Goal: Transaction & Acquisition: Obtain resource

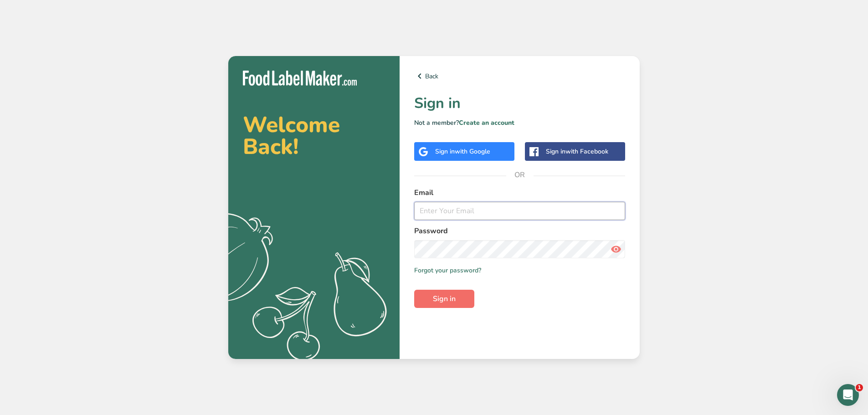
type input "jason@the-conche.com"
click at [454, 301] on span "Sign in" at bounding box center [444, 299] width 23 height 11
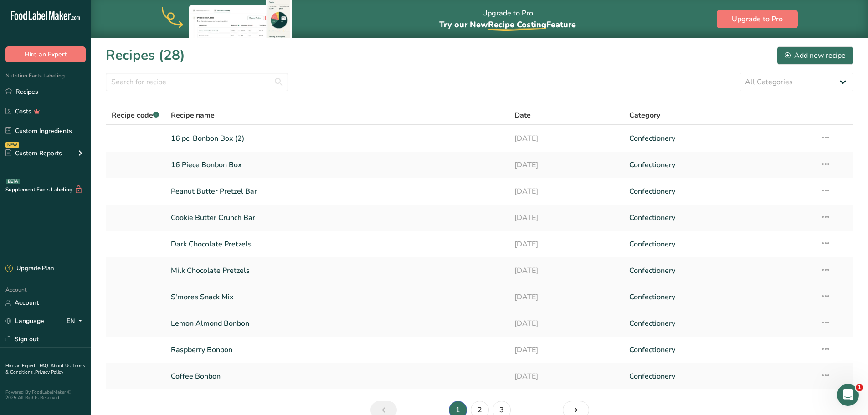
click at [224, 299] on link "S'mores Snack Mix" at bounding box center [337, 297] width 333 height 19
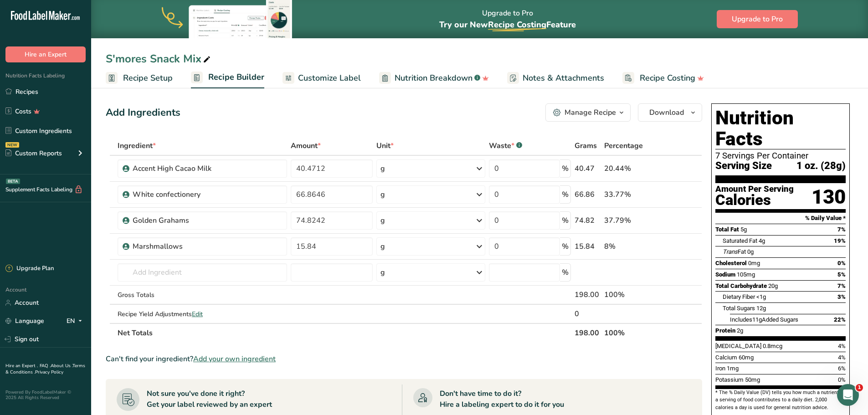
click at [335, 80] on span "Customize Label" at bounding box center [329, 78] width 63 height 12
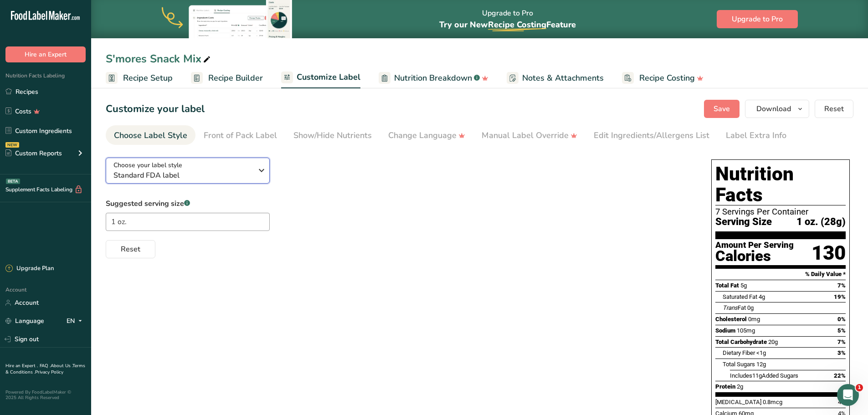
click at [258, 171] on icon "button" at bounding box center [261, 170] width 11 height 16
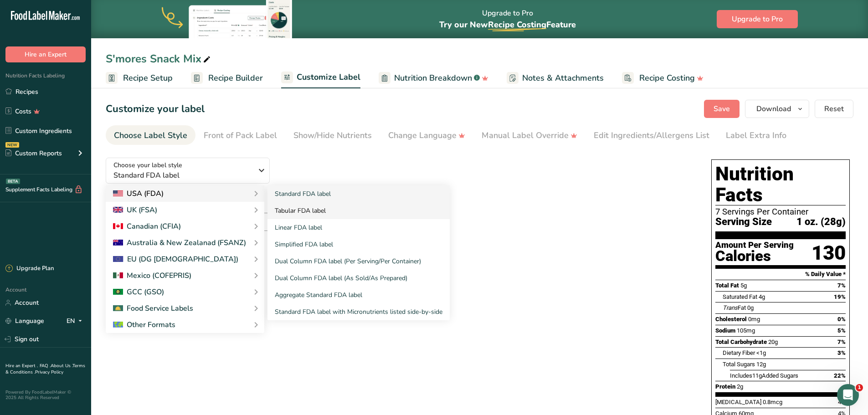
click at [292, 209] on link "Tabular FDA label" at bounding box center [359, 210] width 182 height 17
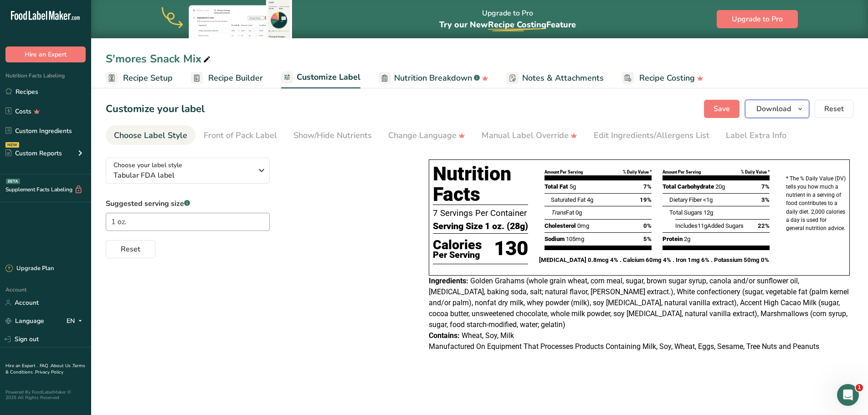
click at [799, 109] on icon "button" at bounding box center [800, 108] width 7 height 11
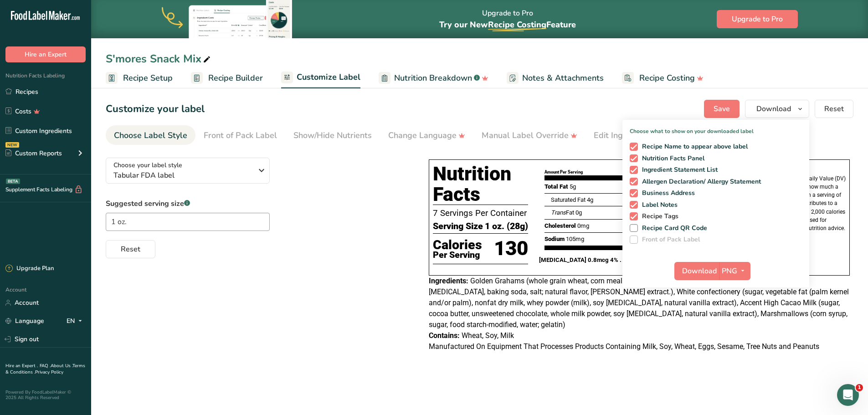
click at [635, 217] on span at bounding box center [634, 216] width 8 height 8
click at [635, 217] on input "Recipe Tags" at bounding box center [633, 216] width 6 height 6
checkbox input "false"
click at [634, 204] on span at bounding box center [634, 205] width 8 height 8
click at [634, 204] on input "Label Notes" at bounding box center [633, 205] width 6 height 6
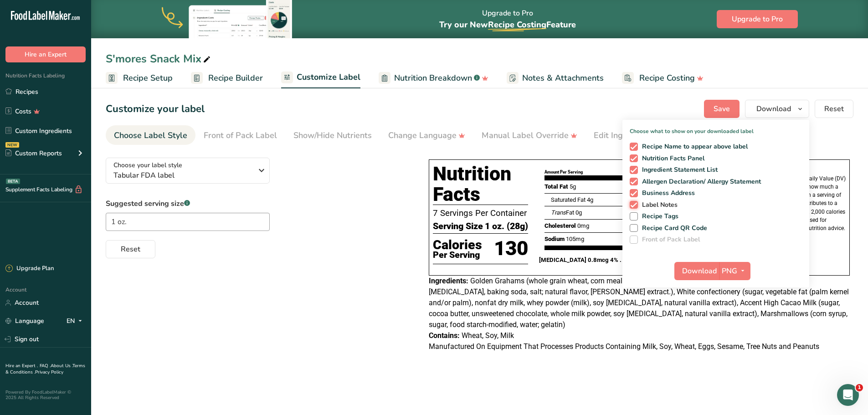
checkbox input "false"
click at [635, 193] on span at bounding box center [634, 193] width 8 height 8
click at [635, 193] on input "Business Address" at bounding box center [633, 193] width 6 height 6
checkbox input "false"
click at [701, 272] on span "Download" at bounding box center [699, 271] width 35 height 11
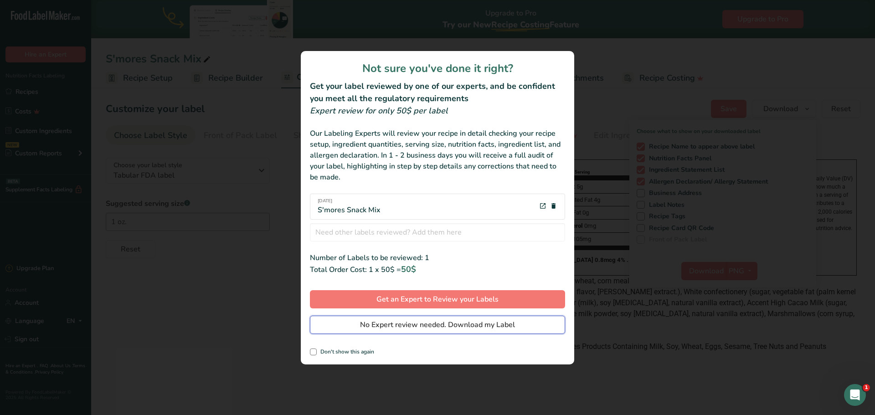
click at [440, 329] on span "No Expert review needed. Download my Label" at bounding box center [437, 325] width 155 height 11
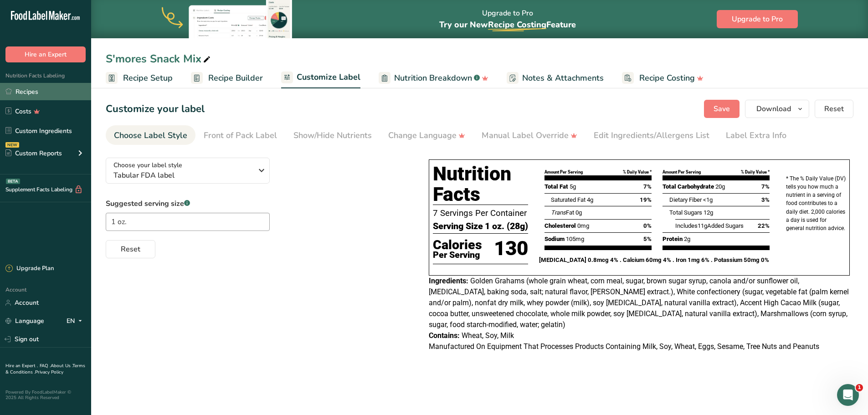
click at [28, 94] on link "Recipes" at bounding box center [45, 91] width 91 height 17
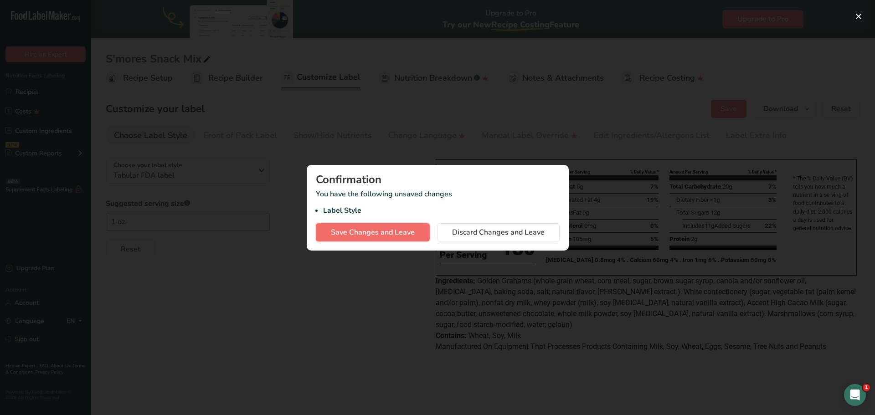
click at [370, 233] on span "Save Changes and Leave" at bounding box center [373, 232] width 84 height 11
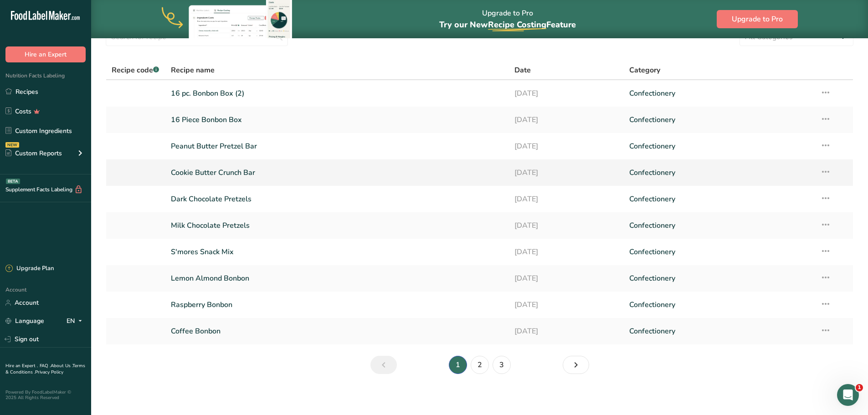
scroll to position [46, 0]
click at [480, 366] on link "2" at bounding box center [480, 365] width 18 height 18
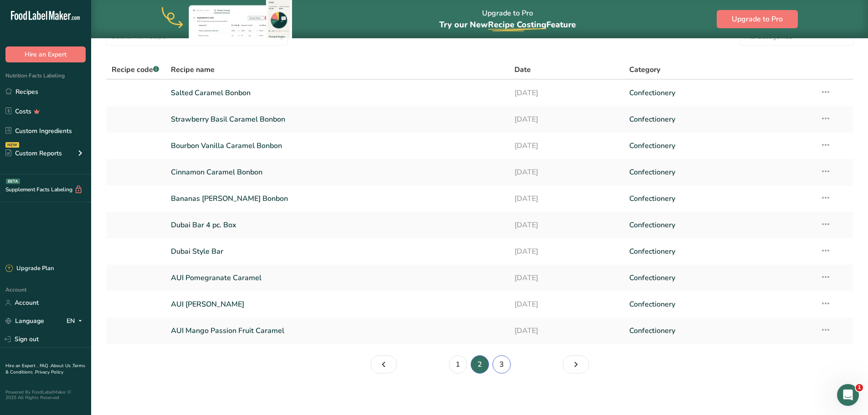
click at [504, 365] on link "3" at bounding box center [502, 365] width 18 height 18
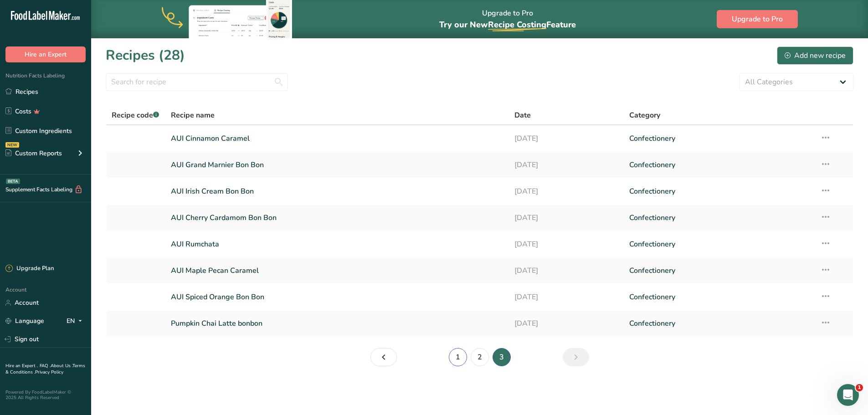
click at [459, 359] on link "1" at bounding box center [458, 357] width 18 height 18
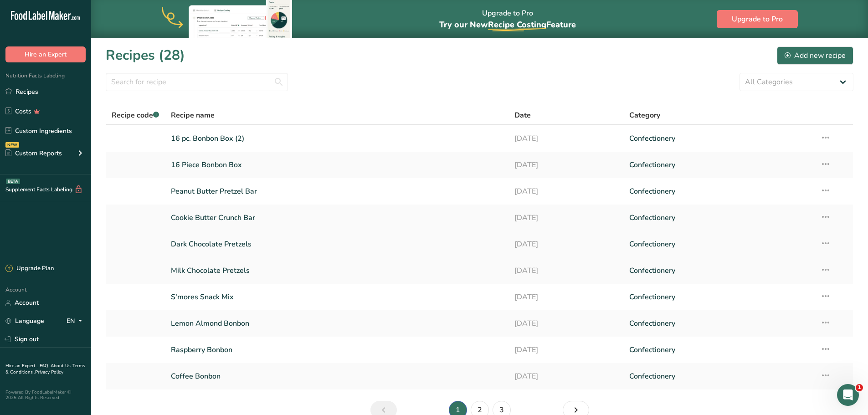
click at [231, 245] on link "Dark Chocolate Pretzels" at bounding box center [337, 244] width 333 height 19
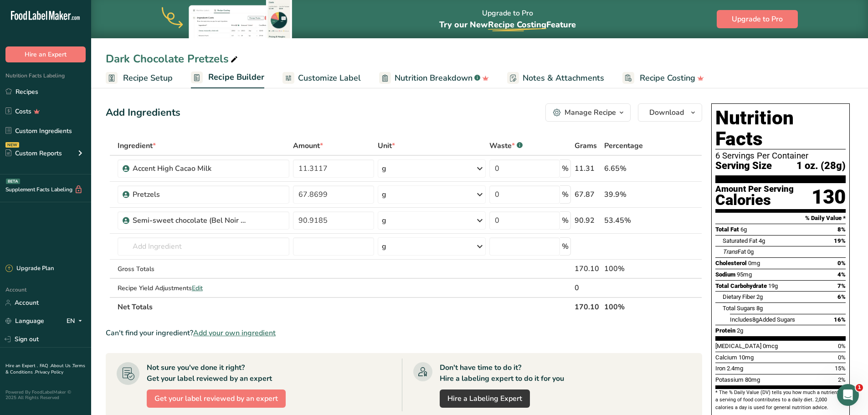
click at [315, 79] on span "Customize Label" at bounding box center [329, 78] width 63 height 12
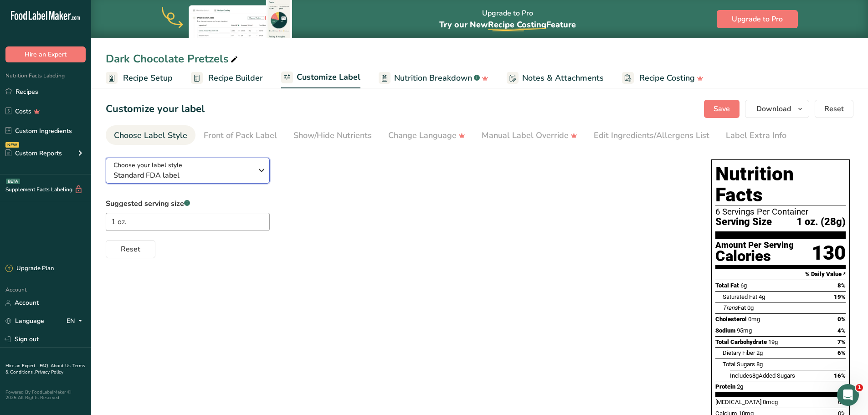
click at [252, 175] on span "Standard FDA label" at bounding box center [182, 175] width 139 height 11
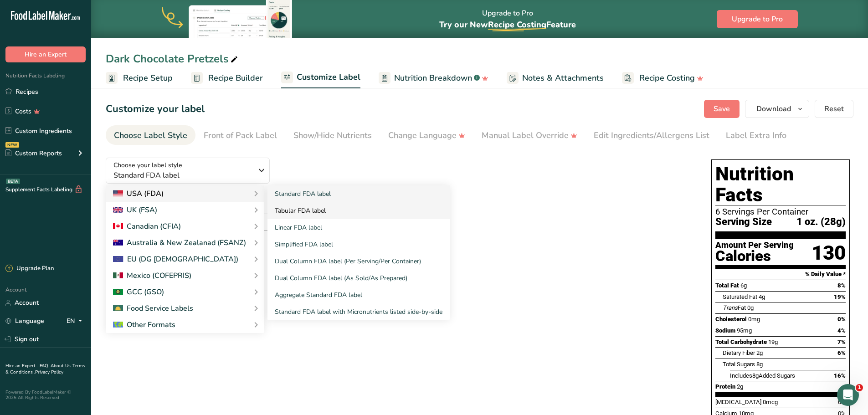
click at [294, 211] on link "Tabular FDA label" at bounding box center [359, 210] width 182 height 17
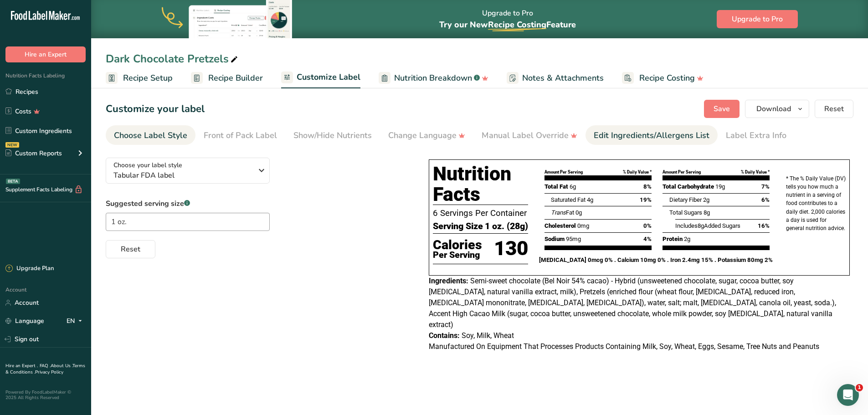
click at [625, 134] on div "Edit Ingredients/Allergens List" at bounding box center [652, 135] width 116 height 12
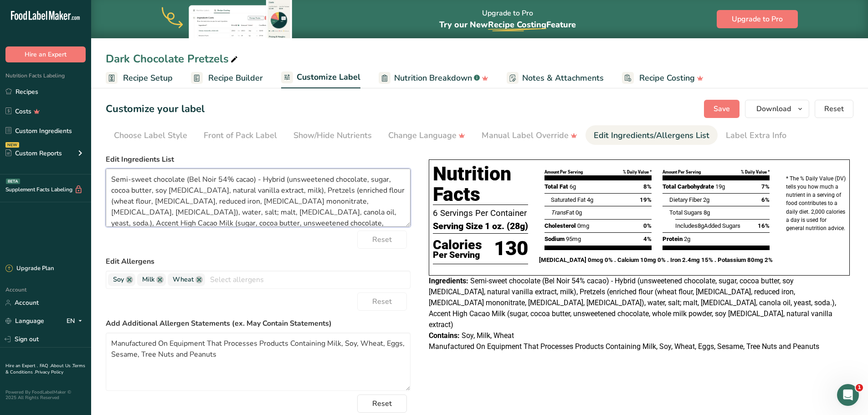
click at [255, 178] on textarea "Semi-sweet chocolate (Bel Noir 54% cacao) - Hybrid (unsweetened chocolate, suga…" at bounding box center [258, 198] width 305 height 58
click at [174, 212] on textarea "Semi-sweet chocolate (unsweetened chocolate, sugar, cocoa butter, soy lecithin,…" at bounding box center [258, 198] width 305 height 58
click at [134, 180] on textarea "Semi-sweet chocolate (unsweetened chocolate, sugar, cocoa butter, soy lecithin,…" at bounding box center [258, 198] width 305 height 58
click at [157, 179] on textarea "Semi-Sweet chocolate (unsweetened chocolate, sugar, cocoa butter, soy lecithin,…" at bounding box center [258, 198] width 305 height 58
type textarea "Semi-Sweet Chocolate (unsweetened chocolate, sugar, cocoa butter, soy lecithin,…"
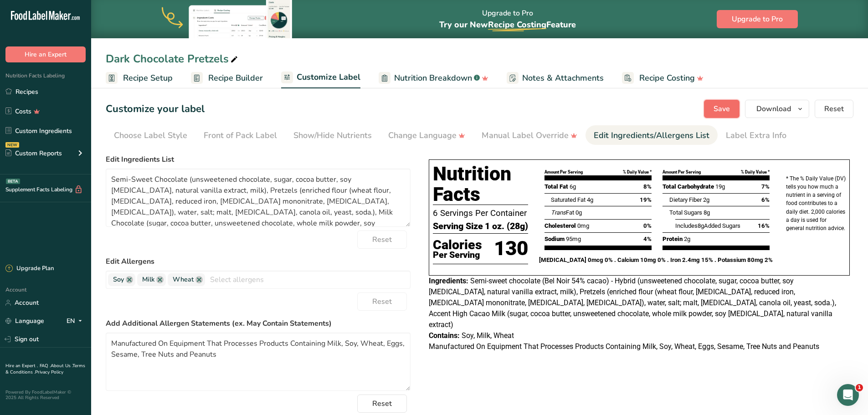
click at [722, 109] on span "Save" at bounding box center [722, 108] width 16 height 11
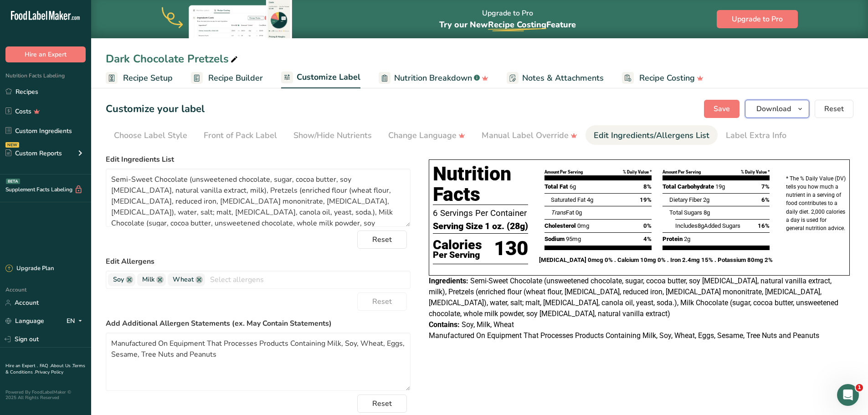
click at [799, 112] on icon "button" at bounding box center [800, 108] width 7 height 11
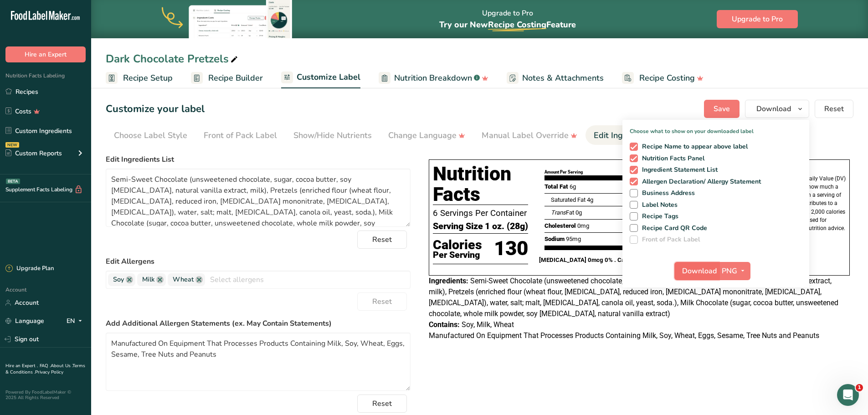
click at [701, 271] on span "Download" at bounding box center [699, 271] width 35 height 11
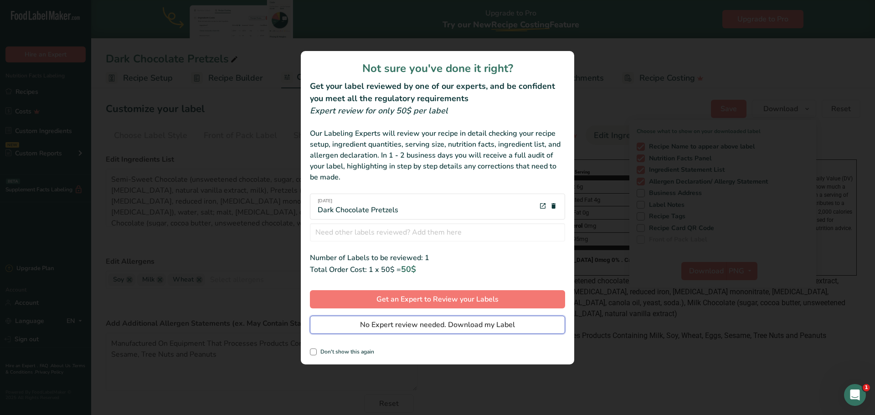
click at [475, 325] on span "No Expert review needed. Download my Label" at bounding box center [437, 325] width 155 height 11
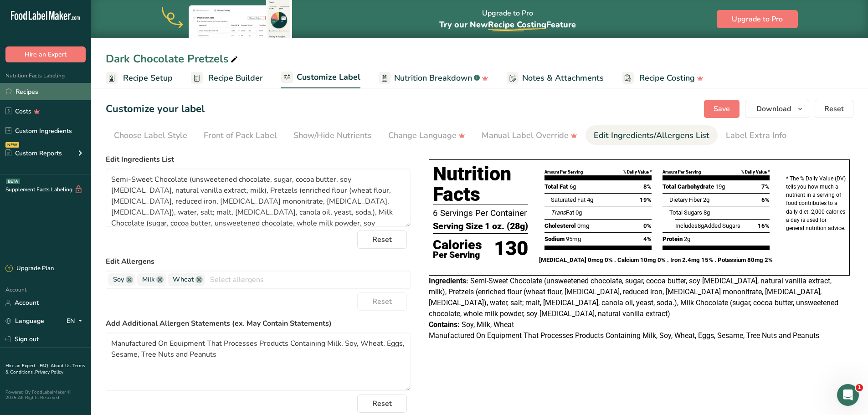
click at [33, 90] on link "Recipes" at bounding box center [45, 91] width 91 height 17
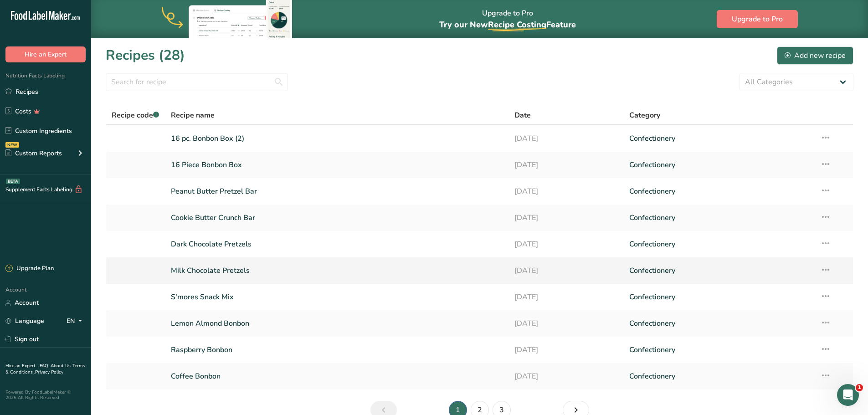
click at [226, 271] on link "Milk Chocolate Pretzels" at bounding box center [337, 270] width 333 height 19
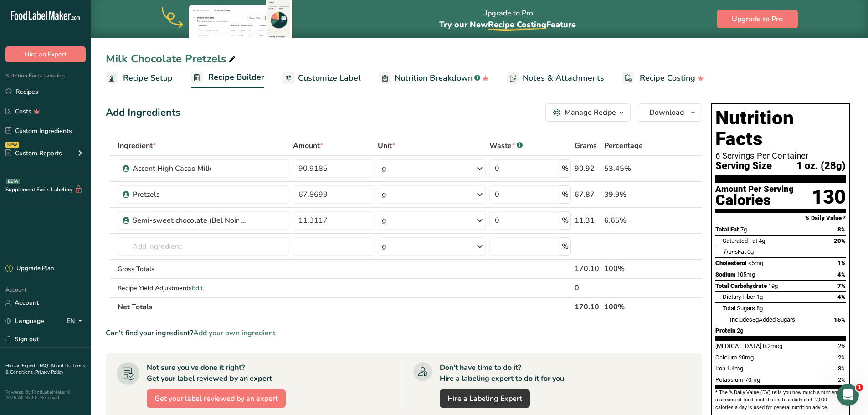
click at [336, 77] on span "Customize Label" at bounding box center [329, 78] width 63 height 12
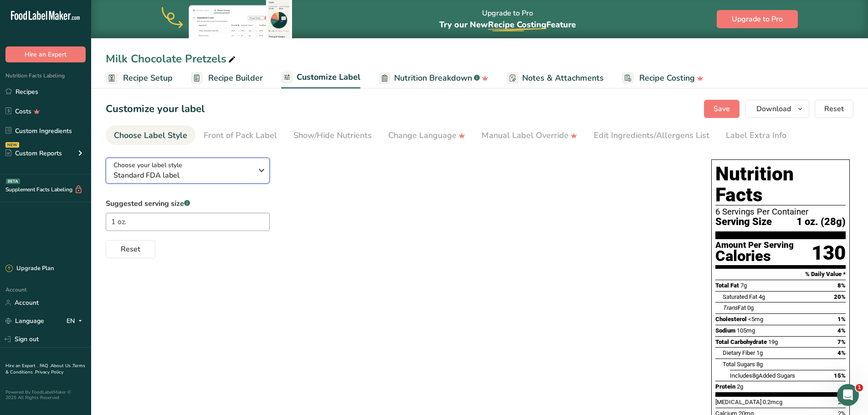
click at [232, 164] on div "Choose your label style Standard FDA label" at bounding box center [182, 170] width 139 height 21
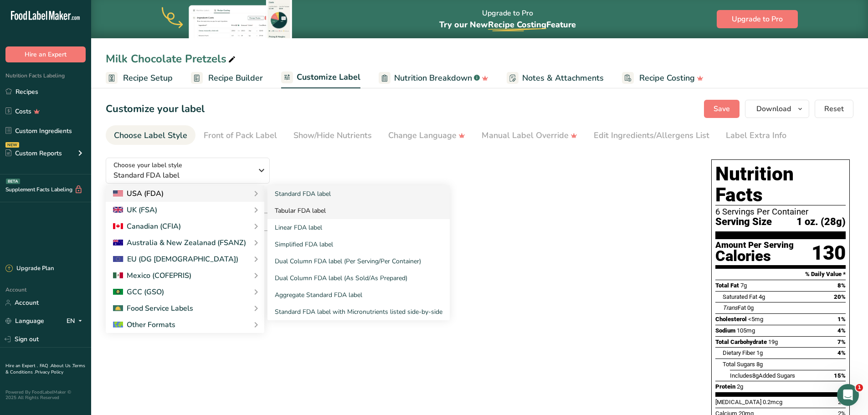
click at [295, 211] on link "Tabular FDA label" at bounding box center [359, 210] width 182 height 17
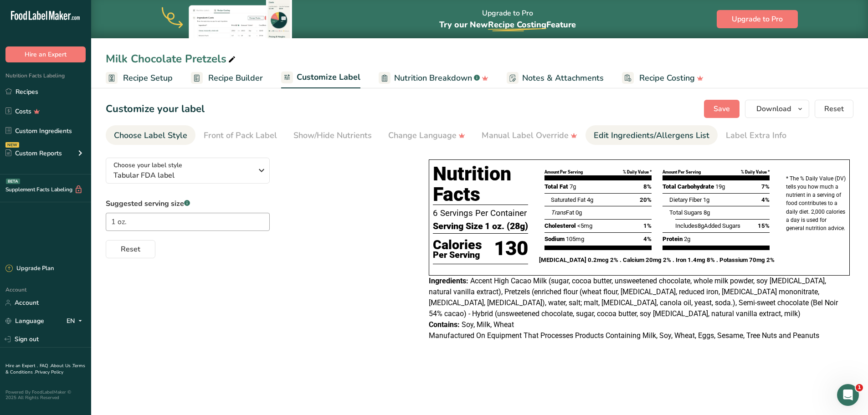
click at [616, 136] on div "Edit Ingredients/Allergens List" at bounding box center [652, 135] width 116 height 12
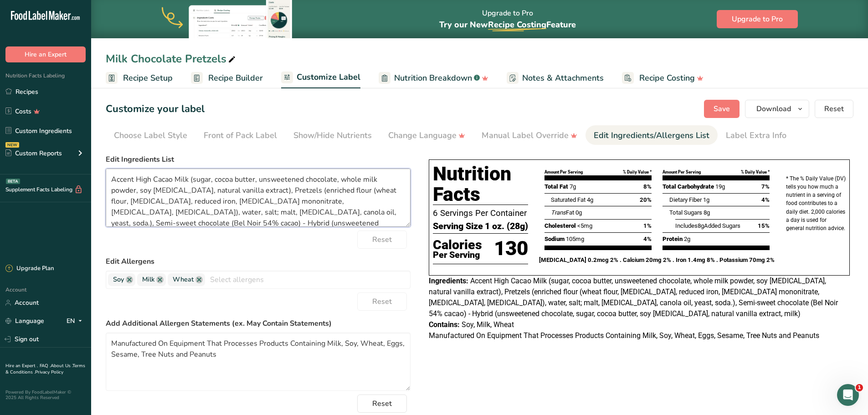
click at [177, 181] on textarea "Accent High Cacao Milk (sugar, cocoa butter, unsweetened chocolate, whole milk …" at bounding box center [258, 198] width 305 height 58
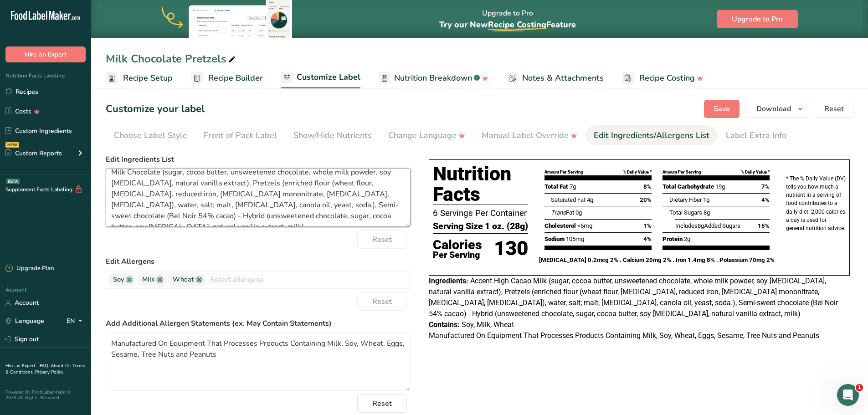
drag, startPoint x: 330, startPoint y: 206, endPoint x: 230, endPoint y: 209, distance: 99.4
click at [230, 209] on textarea "Milk Chocolate (sugar, cocoa butter, unsweetened chocolate, whole milk powder, …" at bounding box center [258, 198] width 305 height 58
type textarea "Milk Chocolate (sugar, cocoa butter, unsweetened chocolate, whole milk powder, …"
click at [719, 110] on span "Save" at bounding box center [722, 108] width 16 height 11
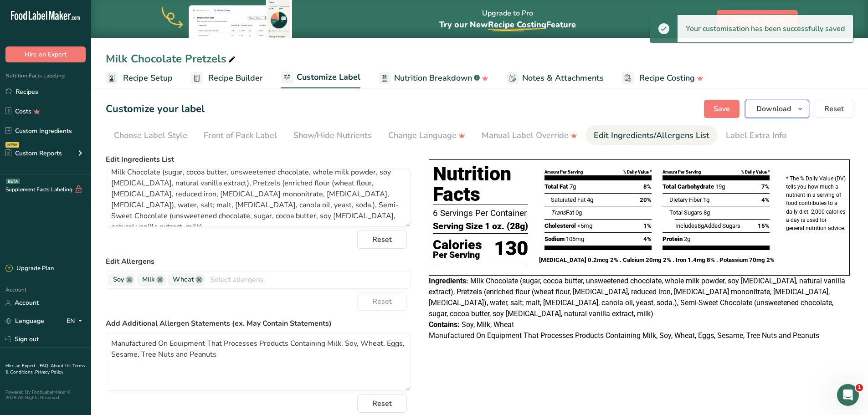
click at [800, 110] on icon "button" at bounding box center [800, 108] width 7 height 11
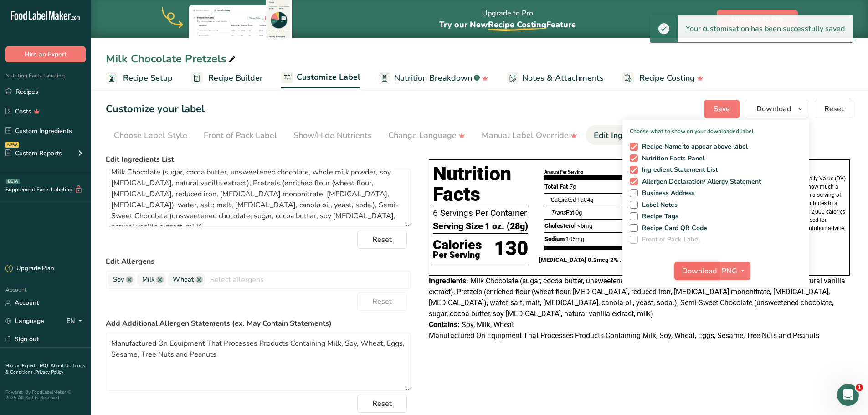
click at [703, 272] on span "Download" at bounding box center [699, 271] width 35 height 11
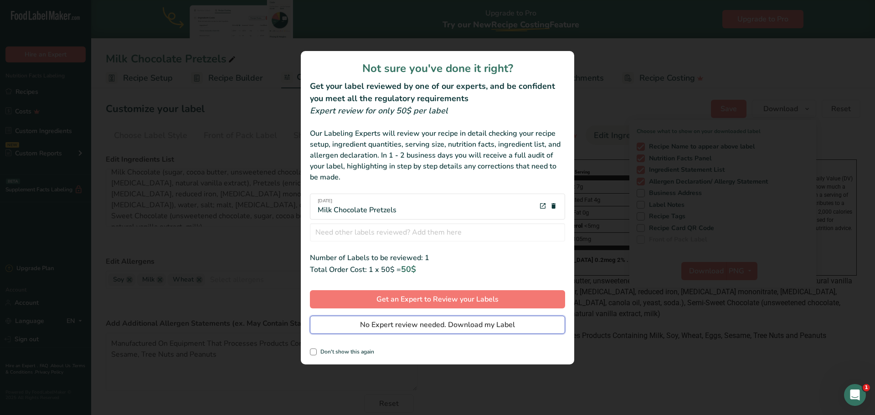
click at [449, 325] on span "No Expert review needed. Download my Label" at bounding box center [437, 325] width 155 height 11
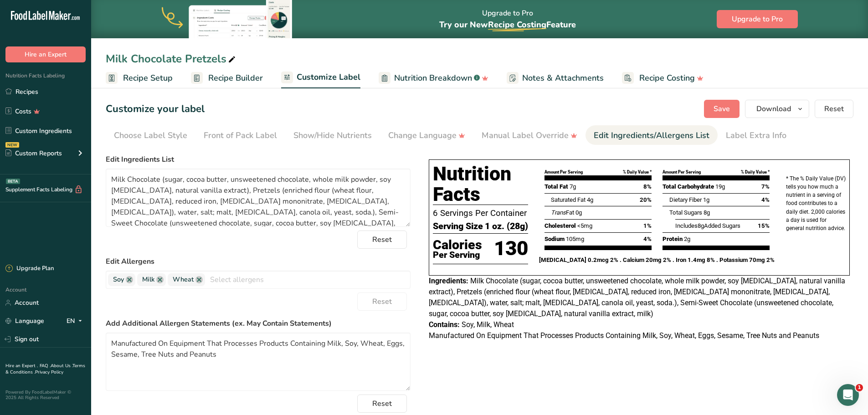
scroll to position [7, 0]
click at [151, 76] on span "Recipe Setup" at bounding box center [148, 78] width 50 height 12
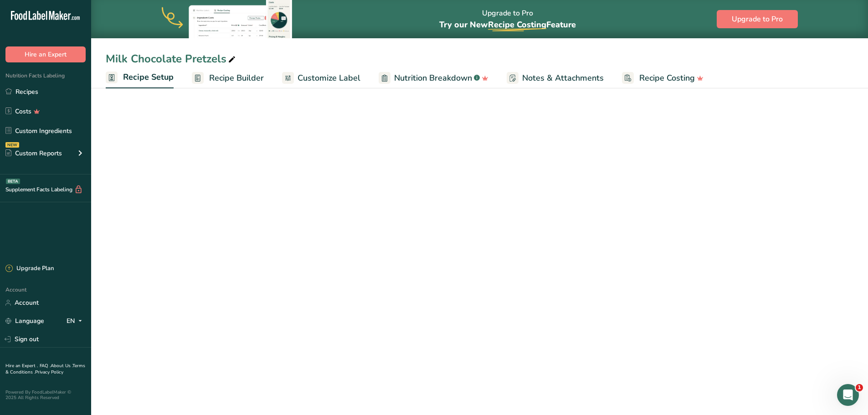
select select "5"
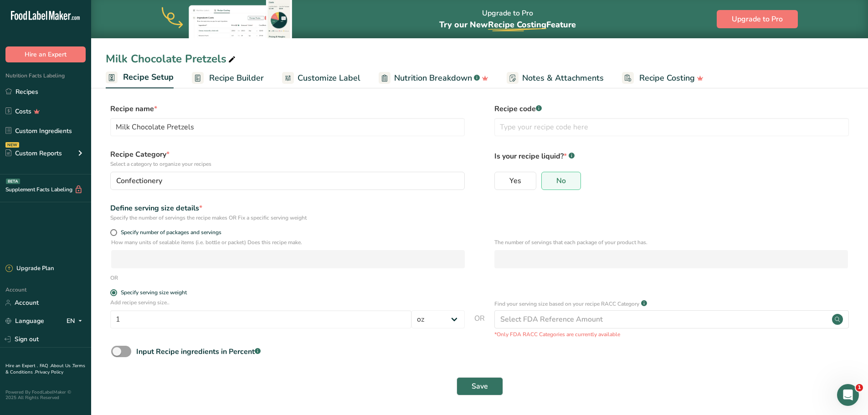
click at [185, 59] on div "Milk Chocolate Pretzels" at bounding box center [172, 59] width 132 height 16
type input "MSF Pretzel Bites, Milk"
click at [239, 77] on span "Recipe Builder" at bounding box center [236, 78] width 55 height 12
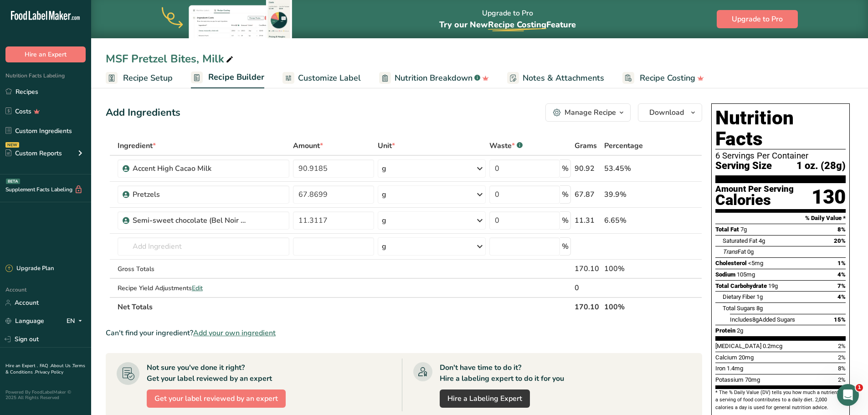
click at [335, 78] on span "Customize Label" at bounding box center [329, 78] width 63 height 12
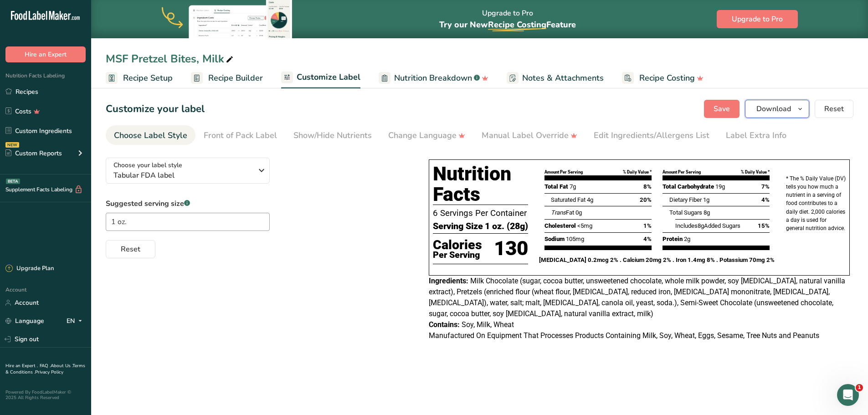
click at [784, 108] on span "Download" at bounding box center [774, 108] width 35 height 11
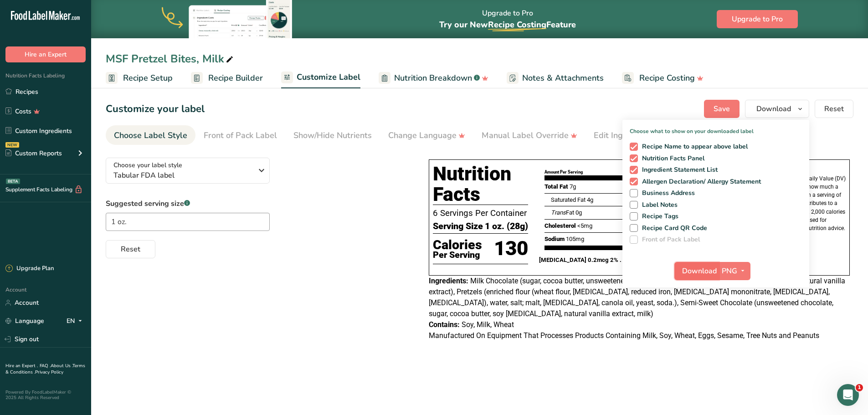
click at [701, 269] on span "Download" at bounding box center [699, 271] width 35 height 11
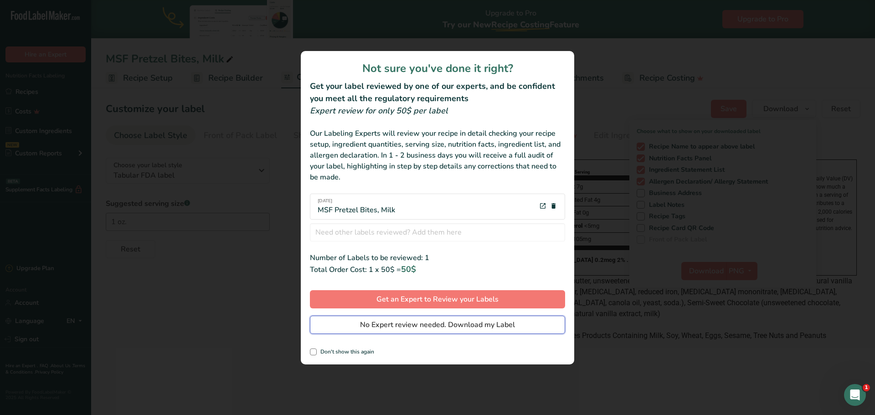
click at [482, 333] on button "No Expert review needed. Download my Label" at bounding box center [437, 325] width 255 height 18
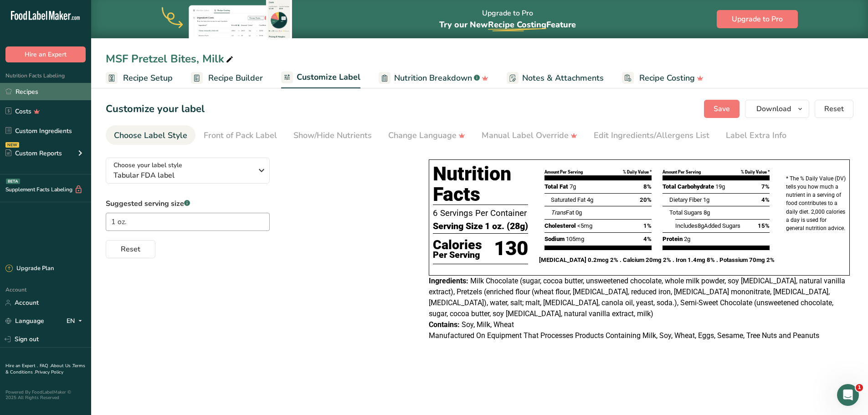
click at [21, 92] on link "Recipes" at bounding box center [45, 91] width 91 height 17
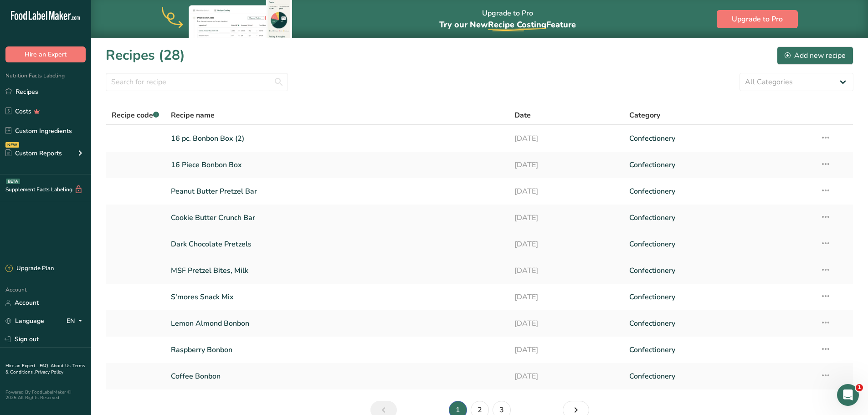
click at [217, 247] on link "Dark Chocolate Pretzels" at bounding box center [337, 244] width 333 height 19
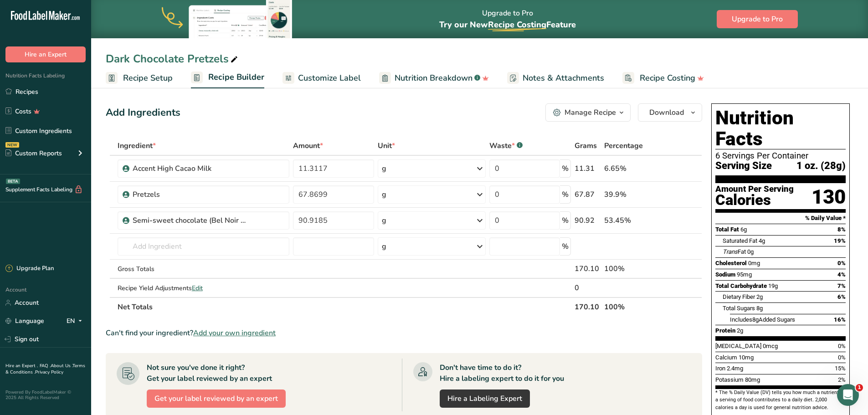
click at [201, 57] on div "Dark Chocolate Pretzels" at bounding box center [173, 59] width 134 height 16
click at [189, 58] on input "Dark Chocolate Pretzels" at bounding box center [480, 59] width 748 height 16
type input "MSF Pretzel Bites, Dark"
click at [339, 79] on span "Customize Label" at bounding box center [329, 78] width 63 height 12
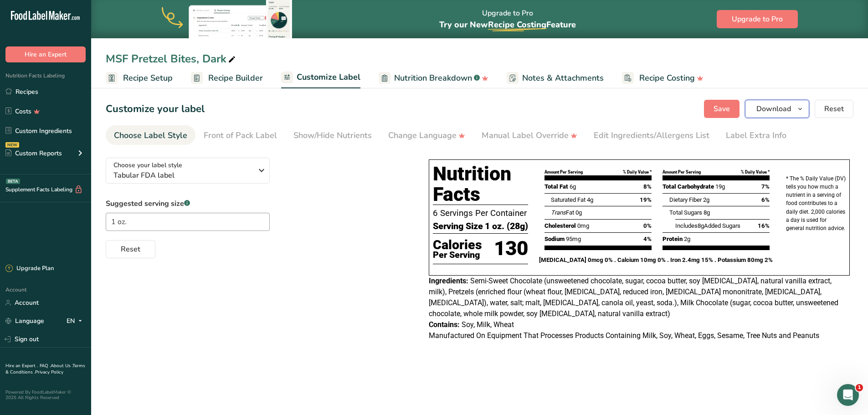
click at [781, 109] on span "Download" at bounding box center [774, 108] width 35 height 11
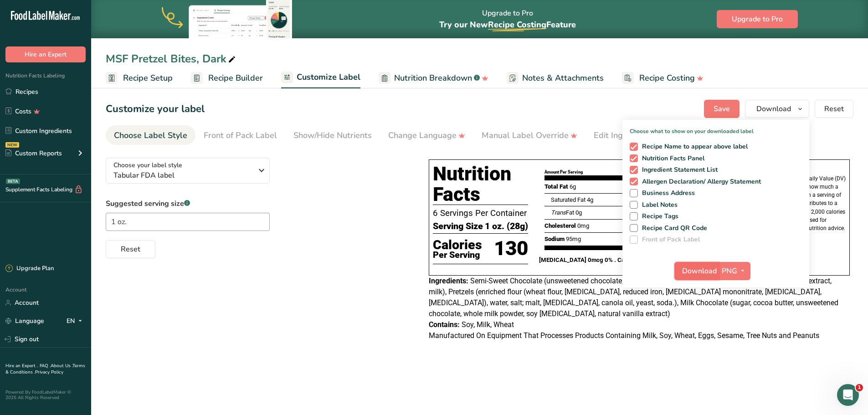
click at [698, 271] on span "Download" at bounding box center [699, 271] width 35 height 11
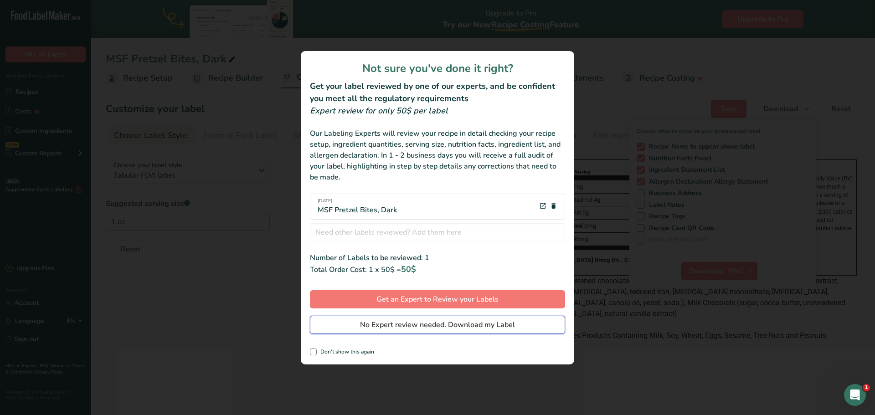
click at [417, 321] on span "No Expert review needed. Download my Label" at bounding box center [437, 325] width 155 height 11
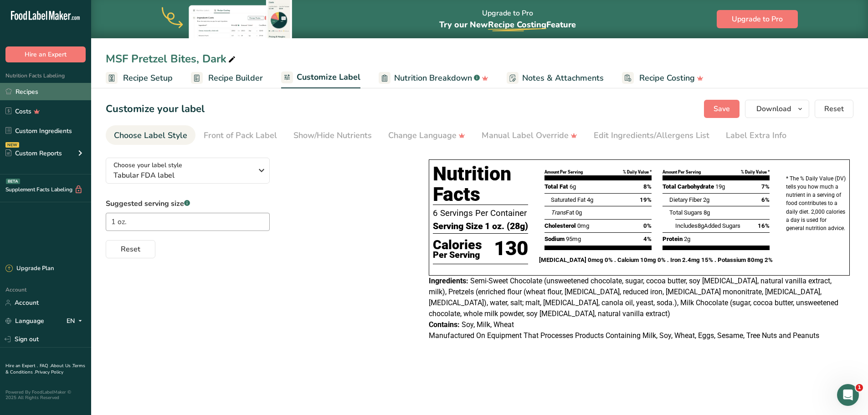
click at [26, 92] on link "Recipes" at bounding box center [45, 91] width 91 height 17
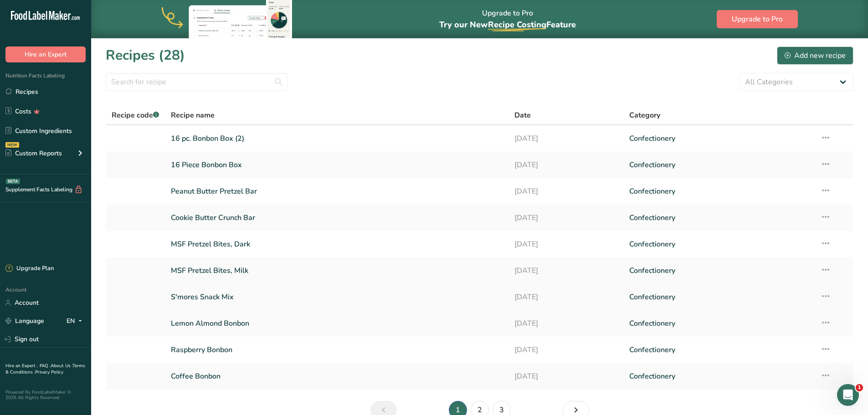
click at [196, 296] on link "S'mores Snack Mix" at bounding box center [337, 297] width 333 height 19
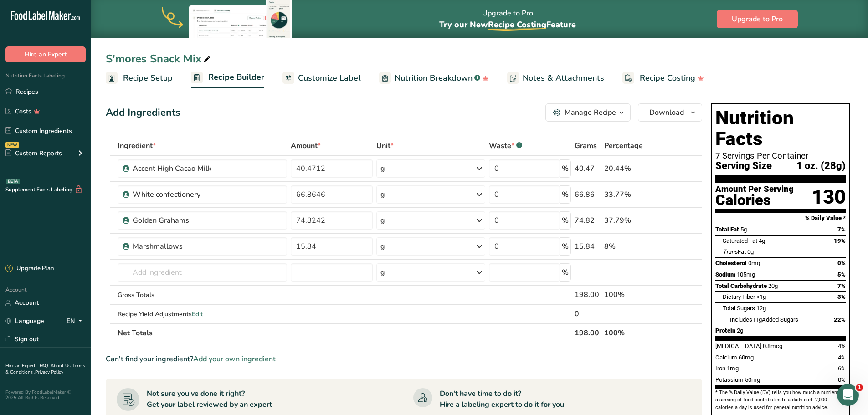
click at [168, 55] on div "S'mores Snack Mix" at bounding box center [159, 59] width 107 height 16
type input "MSF S'mores Crunch, Milk"
click at [330, 78] on span "Customize Label" at bounding box center [329, 78] width 63 height 12
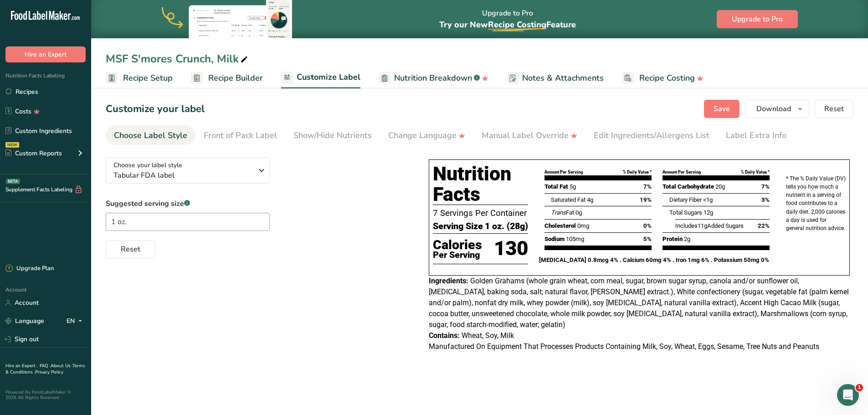
click at [523, 295] on span "Golden Grahams (whole grain wheat, corn meal, sugar, brown sugar syrup, canola …" at bounding box center [639, 303] width 420 height 52
click at [656, 135] on div "Edit Ingredients/Allergens List" at bounding box center [652, 135] width 116 height 12
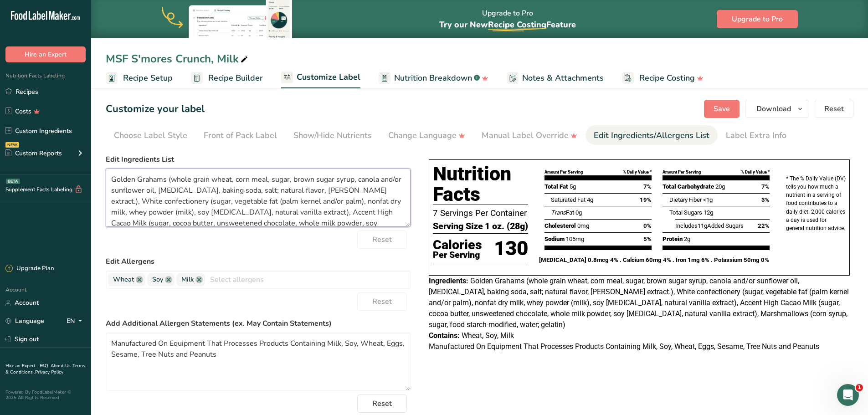
click at [165, 180] on textarea "Golden Grahams (whole grain wheat, corn meal, sugar, brown sugar syrup, canola …" at bounding box center [258, 198] width 305 height 58
click at [343, 211] on textarea "Cereal (whole grain wheat, corn meal, sugar, brown sugar syrup, canola and/or s…" at bounding box center [258, 198] width 305 height 58
click at [156, 201] on textarea "Cereal (whole grain wheat, corn meal, sugar, brown sugar syrup, canola and/or s…" at bounding box center [258, 198] width 305 height 58
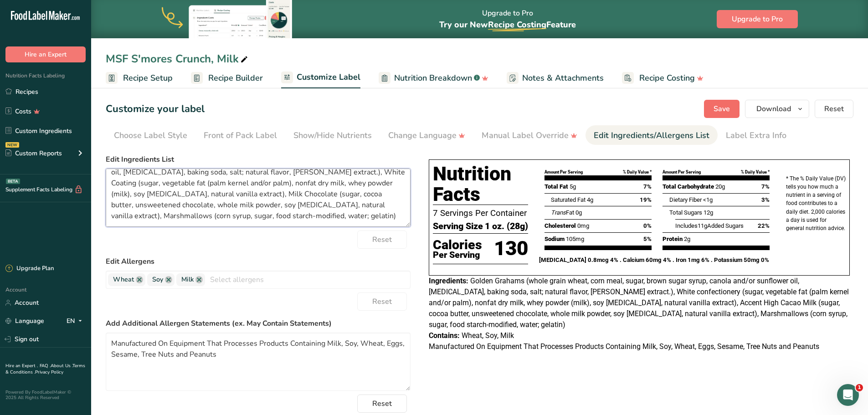
type textarea "Cereal (whole grain wheat, corn meal, sugar, brown sugar syrup, canola and/or s…"
click at [716, 107] on span "Save" at bounding box center [722, 108] width 16 height 11
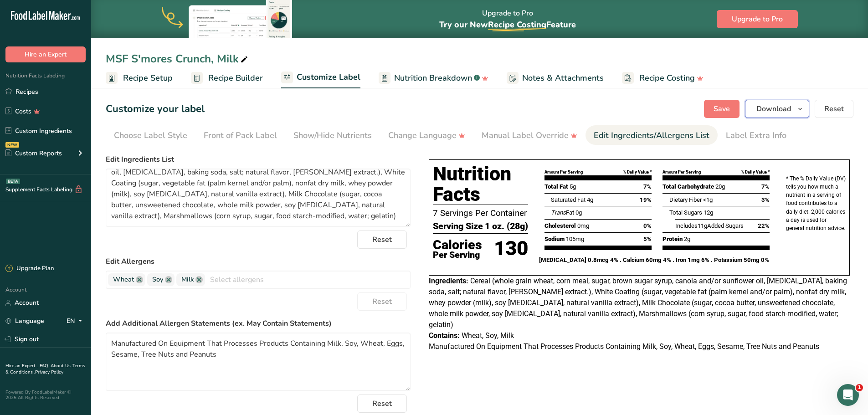
click at [796, 108] on span "button" at bounding box center [800, 108] width 11 height 11
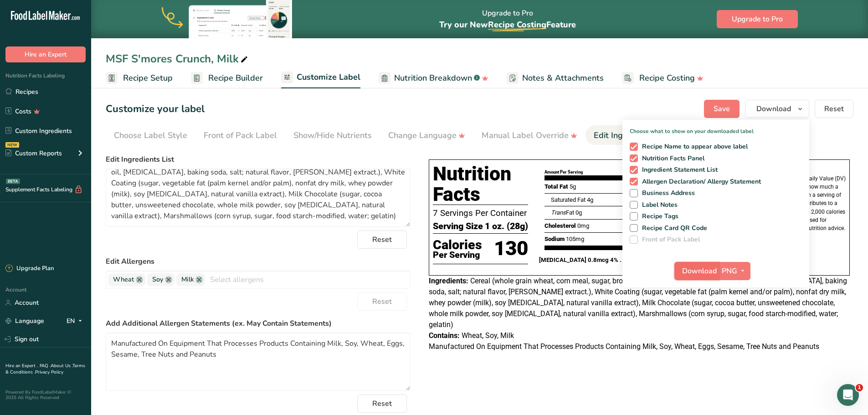
click at [710, 271] on span "Download" at bounding box center [699, 271] width 35 height 11
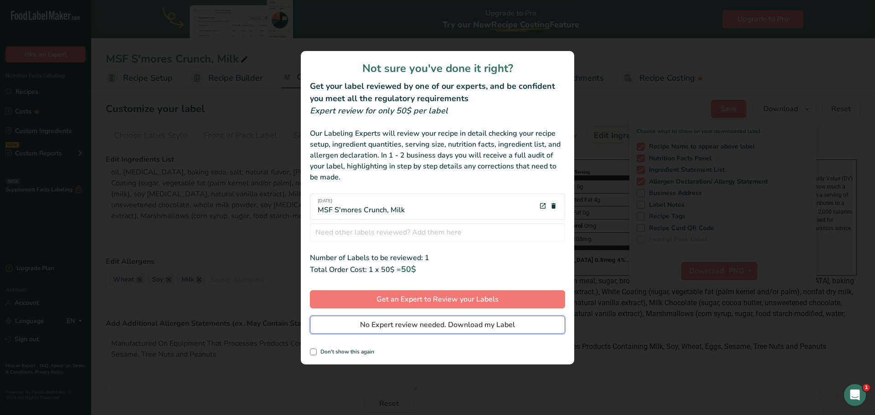
click at [463, 321] on span "No Expert review needed. Download my Label" at bounding box center [437, 325] width 155 height 11
